Goal: Task Accomplishment & Management: Use online tool/utility

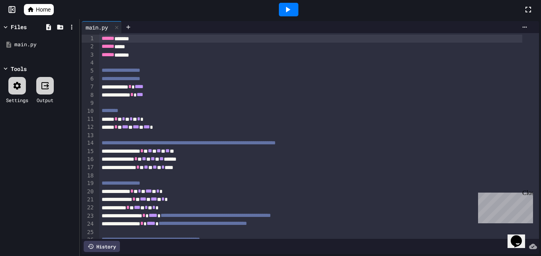
click at [524, 190] on div "Close" at bounding box center [527, 194] width 10 height 10
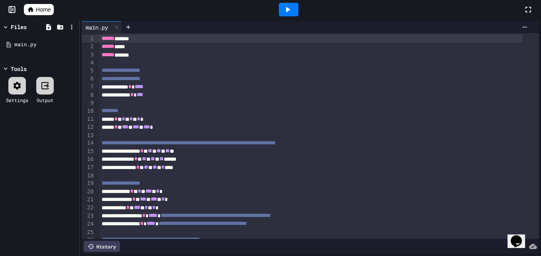
click at [292, 13] on icon at bounding box center [288, 10] width 10 height 10
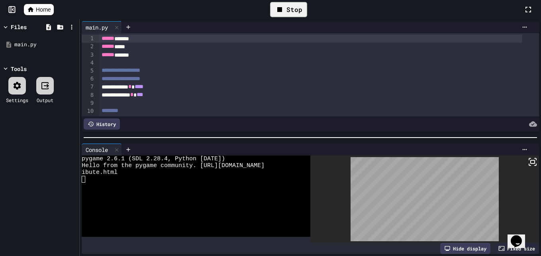
click at [528, 157] on icon at bounding box center [533, 162] width 10 height 10
click at [281, 12] on icon at bounding box center [279, 9] width 5 height 5
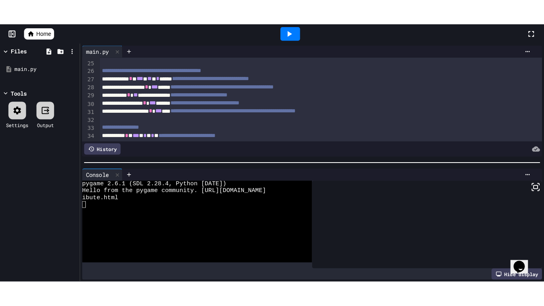
scroll to position [193, 0]
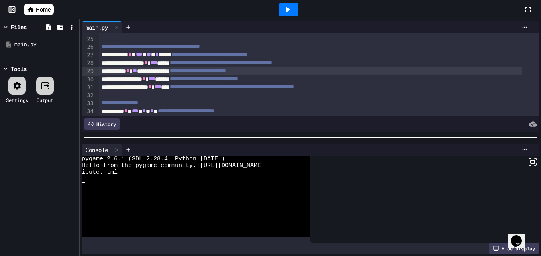
click at [160, 69] on div "**********" at bounding box center [310, 71] width 423 height 8
click at [285, 11] on icon at bounding box center [288, 10] width 10 height 10
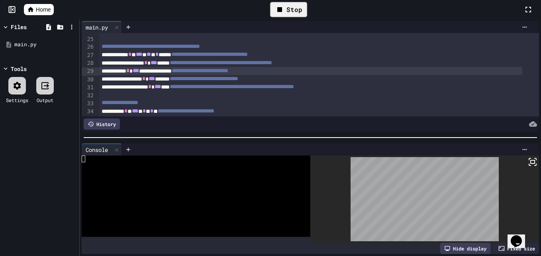
click at [529, 164] on div at bounding box center [424, 198] width 229 height 87
click at [530, 159] on icon at bounding box center [533, 162] width 10 height 10
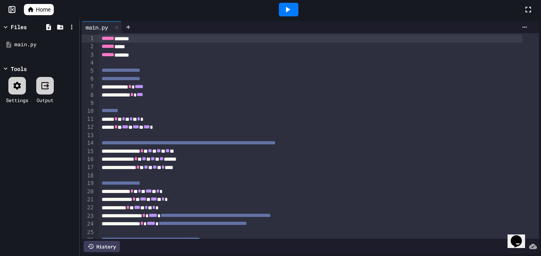
click at [31, 8] on icon at bounding box center [31, 9] width 6 height 5
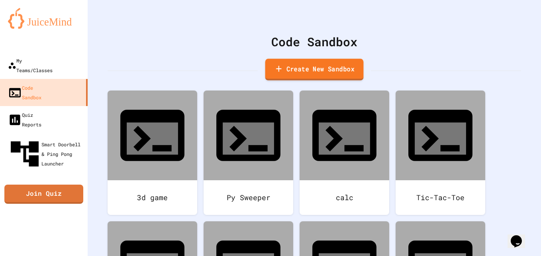
click at [281, 63] on link "Create New Sandbox" at bounding box center [314, 70] width 98 height 22
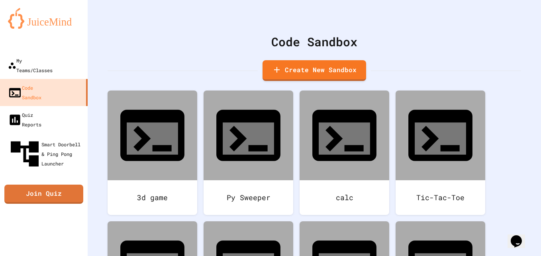
type input "*"
type input "****"
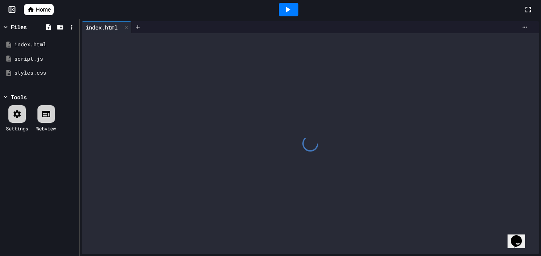
click at [207, 83] on div at bounding box center [310, 143] width 457 height 221
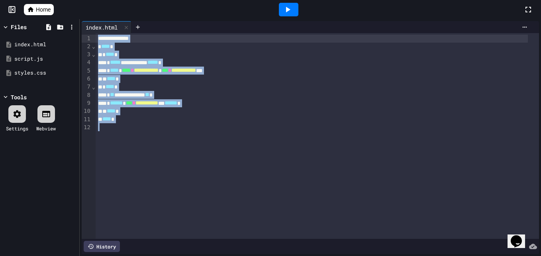
drag, startPoint x: 131, startPoint y: 151, endPoint x: 104, endPoint y: -10, distance: 163.2
click at [104, 0] on html "**********" at bounding box center [270, 128] width 541 height 256
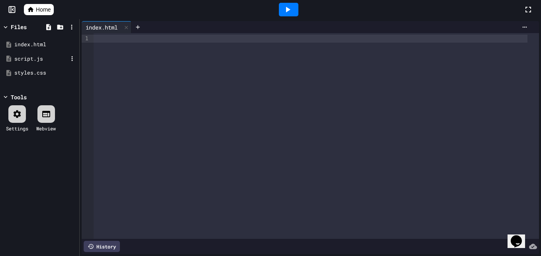
click at [49, 59] on div "script.js" at bounding box center [40, 59] width 53 height 8
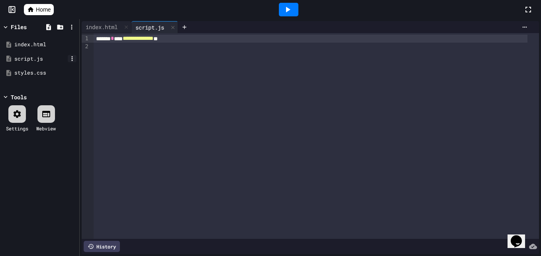
click at [71, 59] on icon at bounding box center [72, 58] width 7 height 7
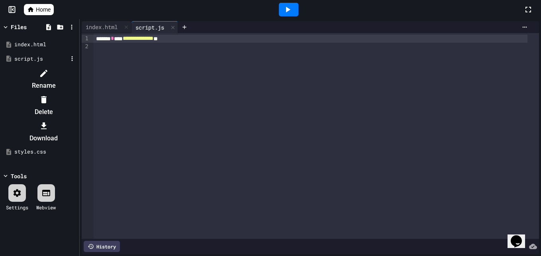
click at [77, 93] on div at bounding box center [43, 99] width 67 height 13
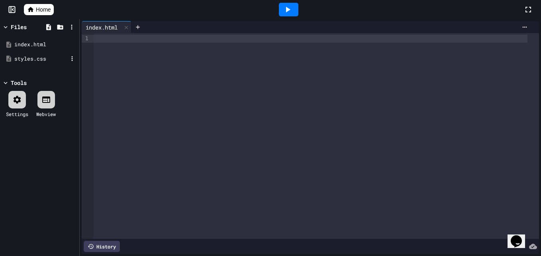
click at [61, 58] on div "styles.css" at bounding box center [40, 59] width 53 height 8
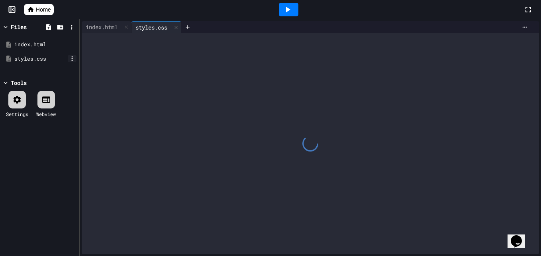
click at [73, 58] on icon at bounding box center [72, 58] width 7 height 7
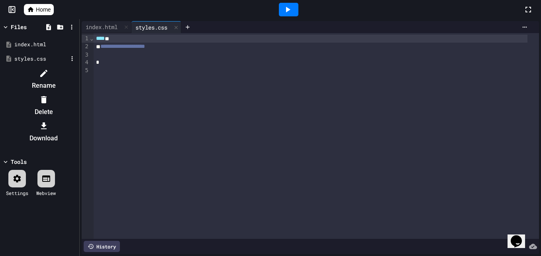
click at [77, 93] on li "Delete" at bounding box center [43, 106] width 67 height 26
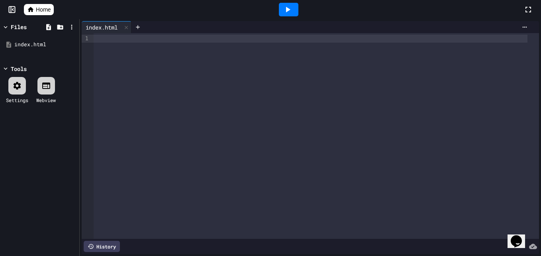
click at [130, 55] on div at bounding box center [317, 136] width 446 height 206
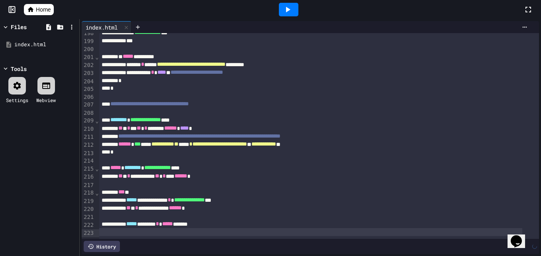
scroll to position [1562, 0]
click at [288, 6] on icon at bounding box center [288, 10] width 10 height 10
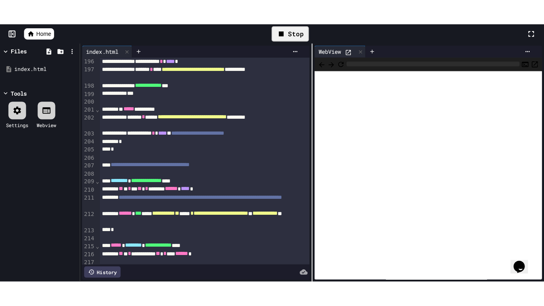
scroll to position [1602, 0]
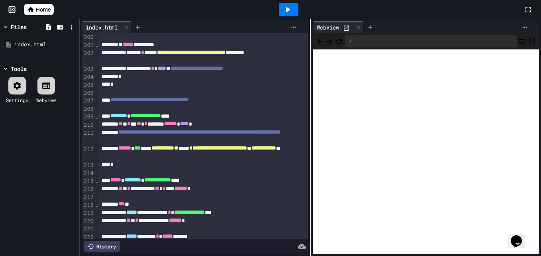
click at [529, 10] on icon at bounding box center [529, 10] width 10 height 10
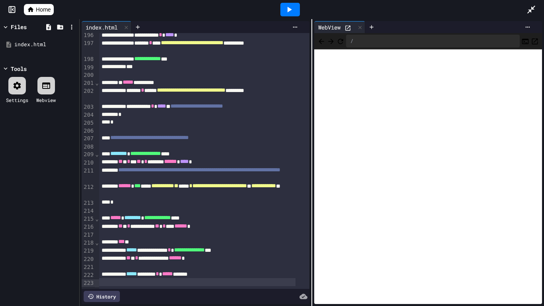
click at [531, 9] on icon at bounding box center [532, 10] width 10 height 10
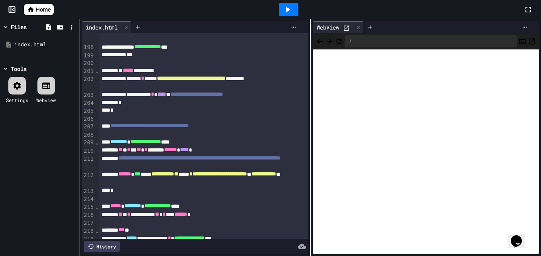
click at [528, 41] on icon "Open in new tab" at bounding box center [532, 41] width 8 height 8
click at [37, 8] on span "Home" at bounding box center [43, 10] width 15 height 8
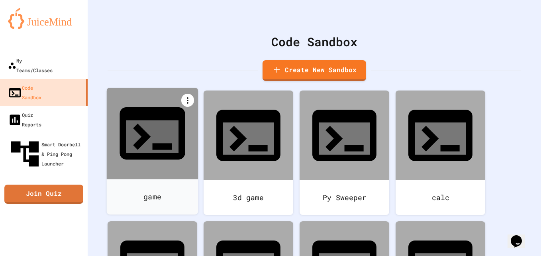
click at [186, 100] on icon at bounding box center [188, 101] width 10 height 10
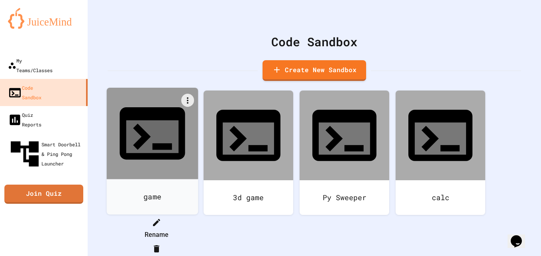
click at [197, 242] on li "Delete" at bounding box center [157, 255] width 82 height 26
